Goal: Transaction & Acquisition: Book appointment/travel/reservation

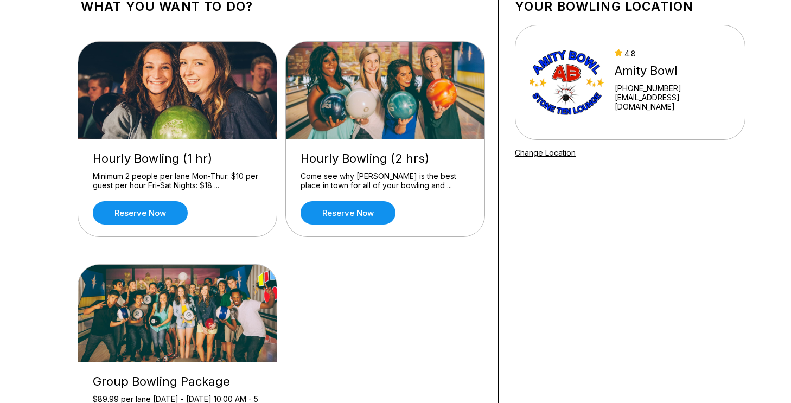
scroll to position [74, 0]
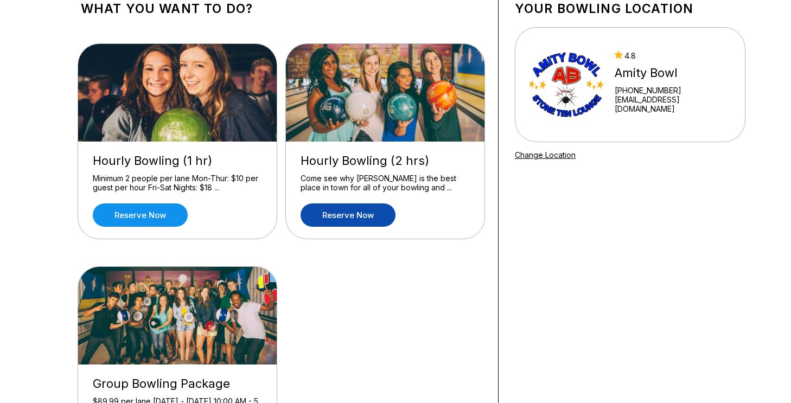
click at [360, 214] on link "Reserve now" at bounding box center [348, 214] width 95 height 23
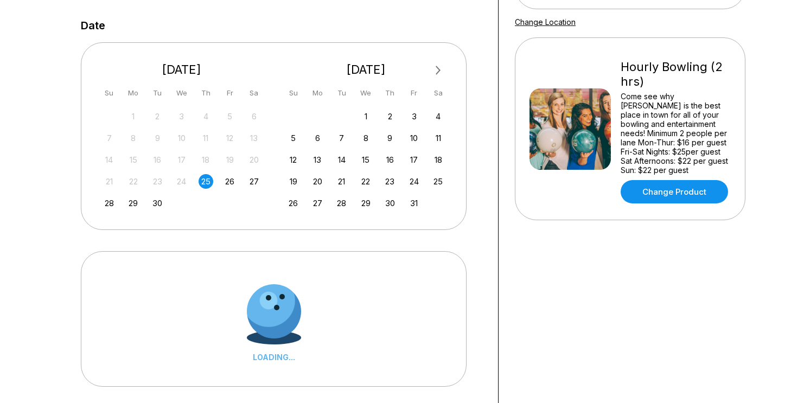
scroll to position [207, 0]
click at [341, 161] on div "14" at bounding box center [341, 159] width 15 height 15
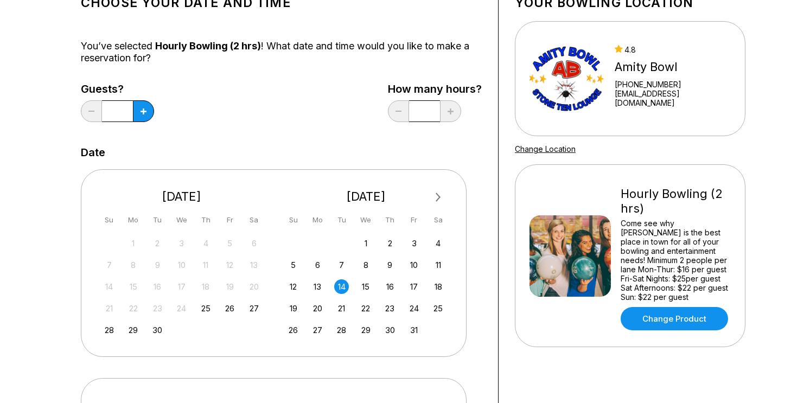
scroll to position [248, 0]
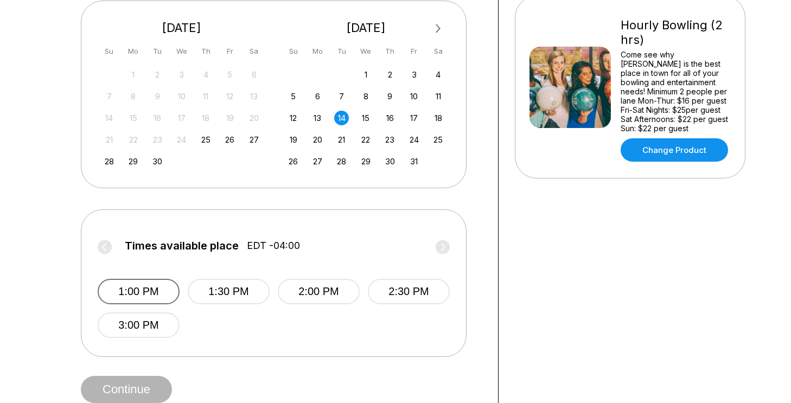
click at [158, 292] on button "1:00 PM" at bounding box center [139, 291] width 82 height 25
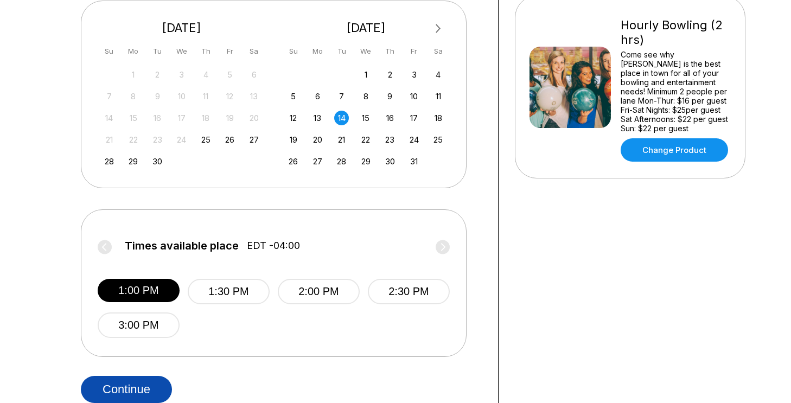
click at [160, 379] on button "Continue" at bounding box center [126, 389] width 91 height 27
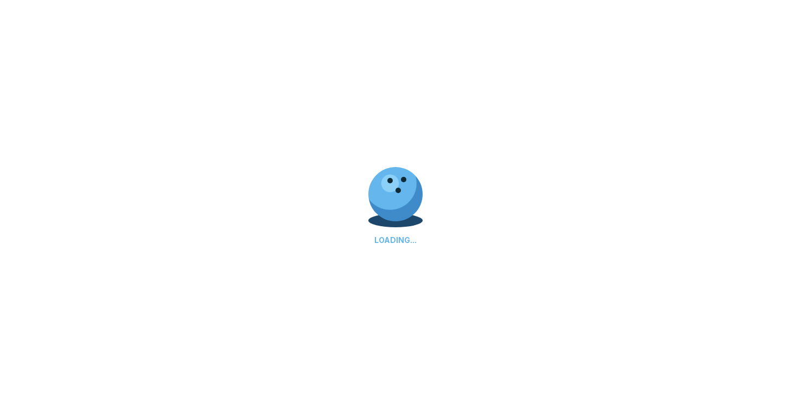
select select "**"
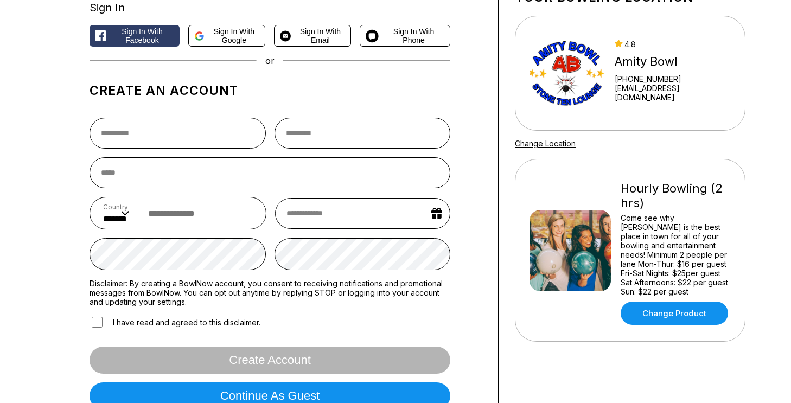
scroll to position [99, 0]
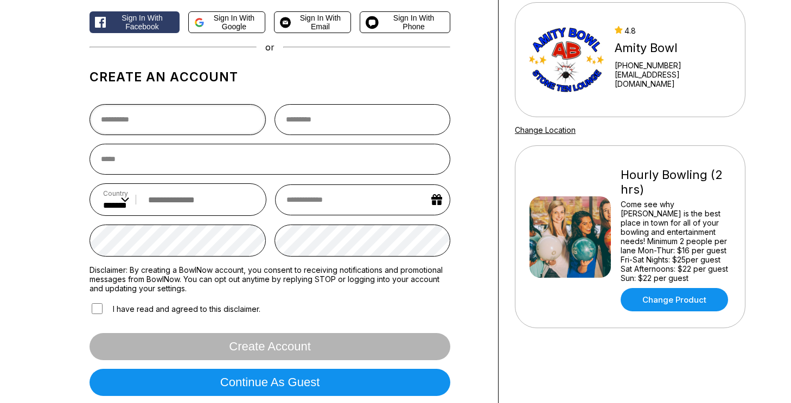
click at [221, 132] on input "text" at bounding box center [178, 119] width 176 height 31
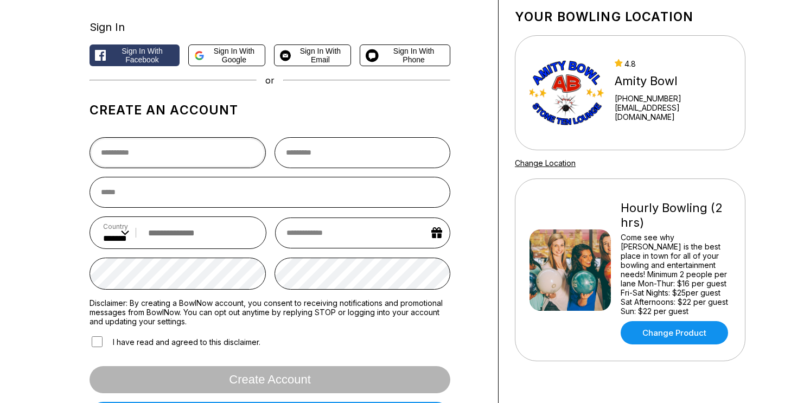
scroll to position [63, 0]
